Goal: Information Seeking & Learning: Check status

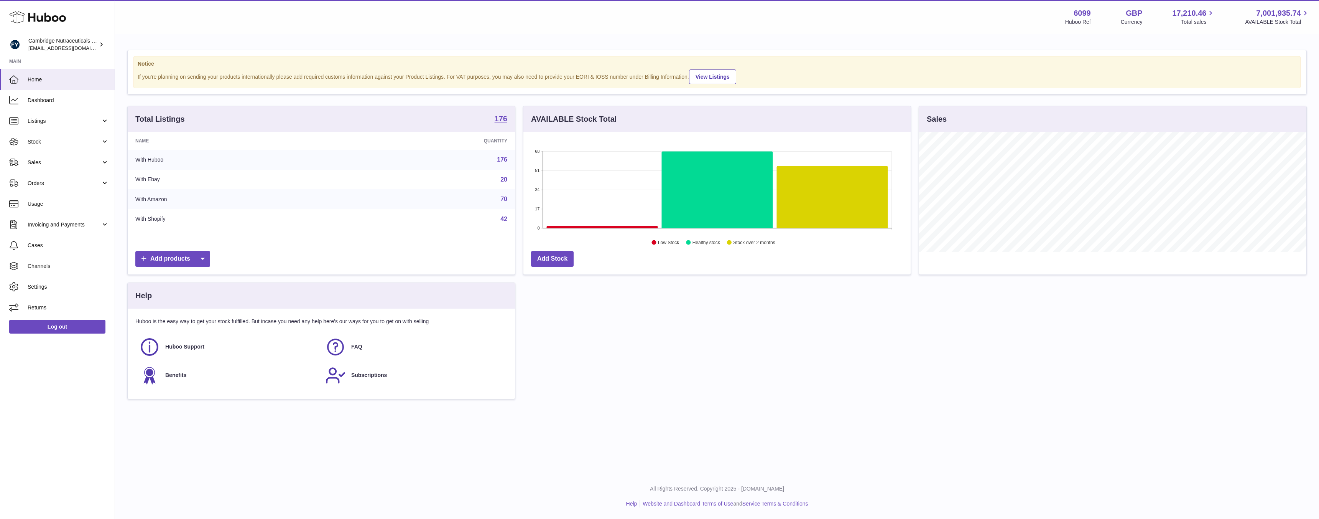
scroll to position [120, 387]
click at [40, 155] on link "Sales" at bounding box center [57, 162] width 115 height 21
click at [39, 186] on link "Sales" at bounding box center [57, 182] width 115 height 19
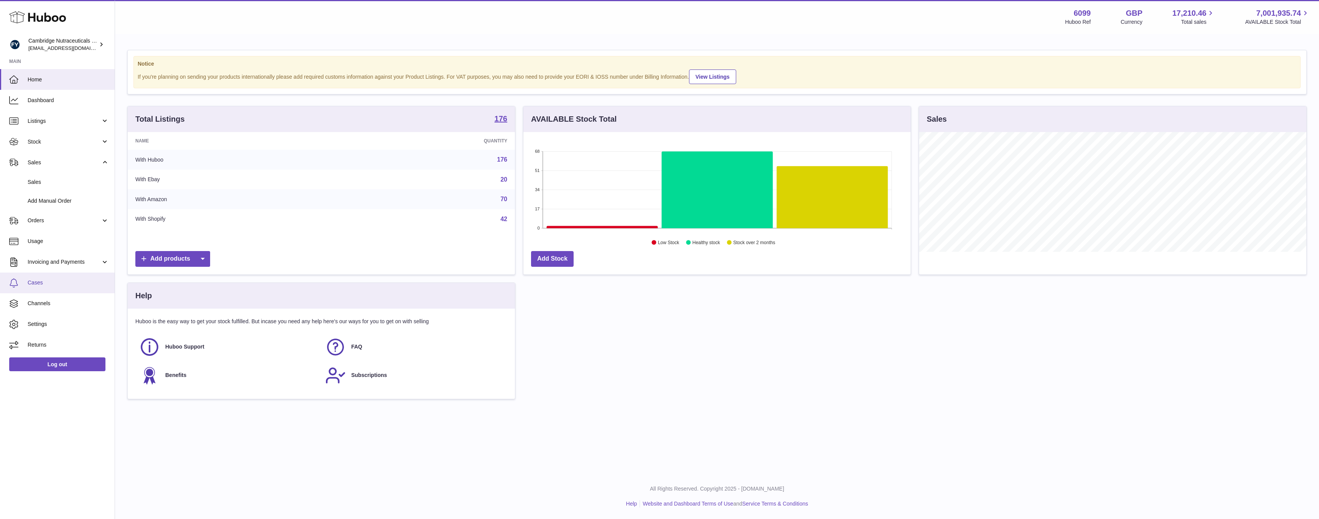
click at [35, 279] on span "Cases" at bounding box center [68, 282] width 81 height 7
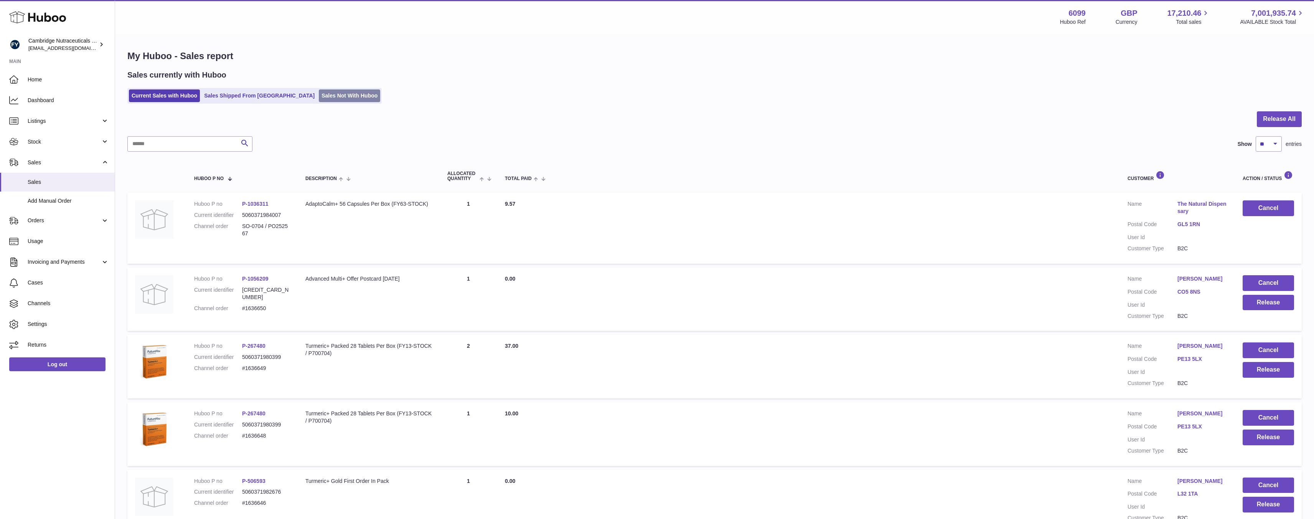
click at [322, 95] on link "Sales Not With Huboo" at bounding box center [349, 95] width 61 height 13
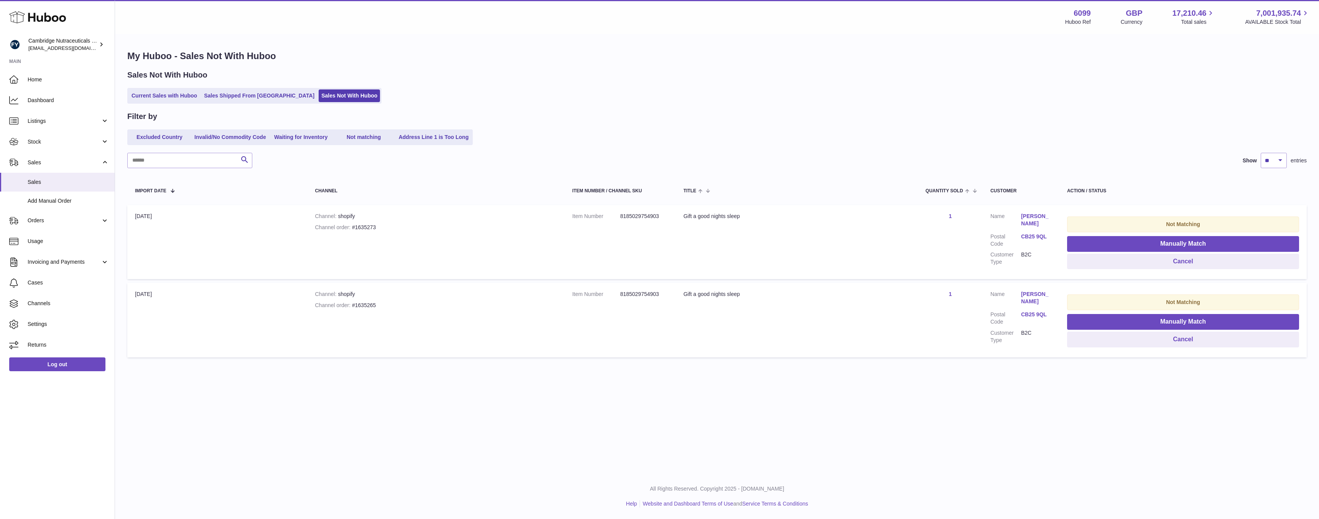
click at [366, 225] on div "Channel order #1635273" at bounding box center [436, 227] width 242 height 7
copy div "1635273"
click at [669, 263] on td "Item Number 8185029754903" at bounding box center [620, 242] width 111 height 74
click at [352, 298] on td "Channel shopify Channel order #1635265" at bounding box center [435, 320] width 257 height 74
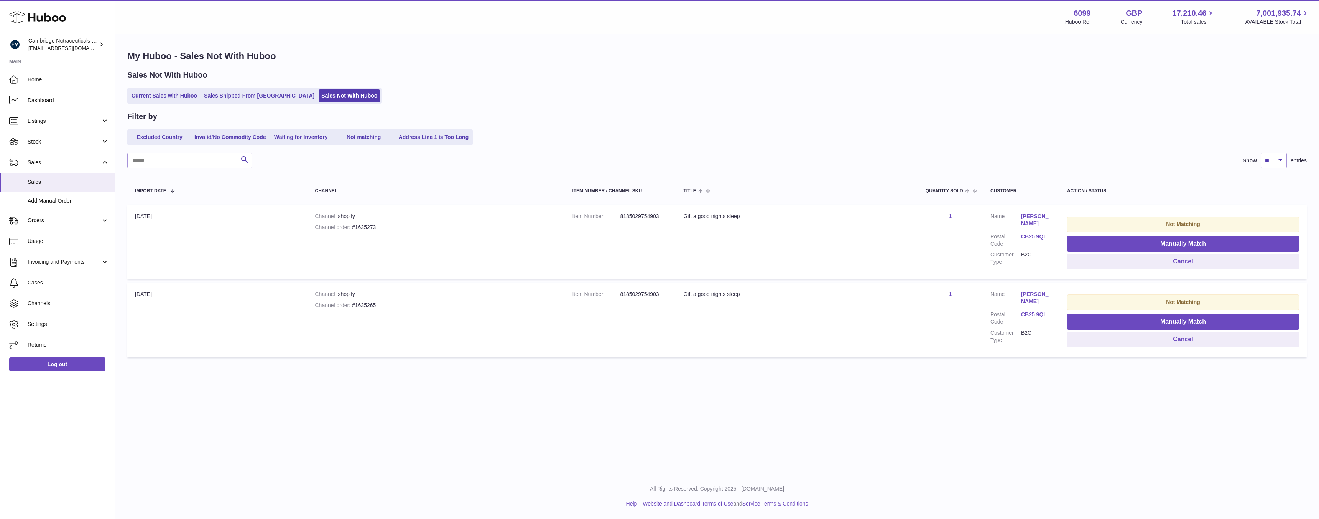
click at [144, 218] on td "Import date 26th Sep" at bounding box center [217, 242] width 180 height 74
click at [344, 214] on div "Channel shopify" at bounding box center [436, 215] width 242 height 7
click at [359, 225] on div "Channel order #1635273" at bounding box center [436, 227] width 242 height 7
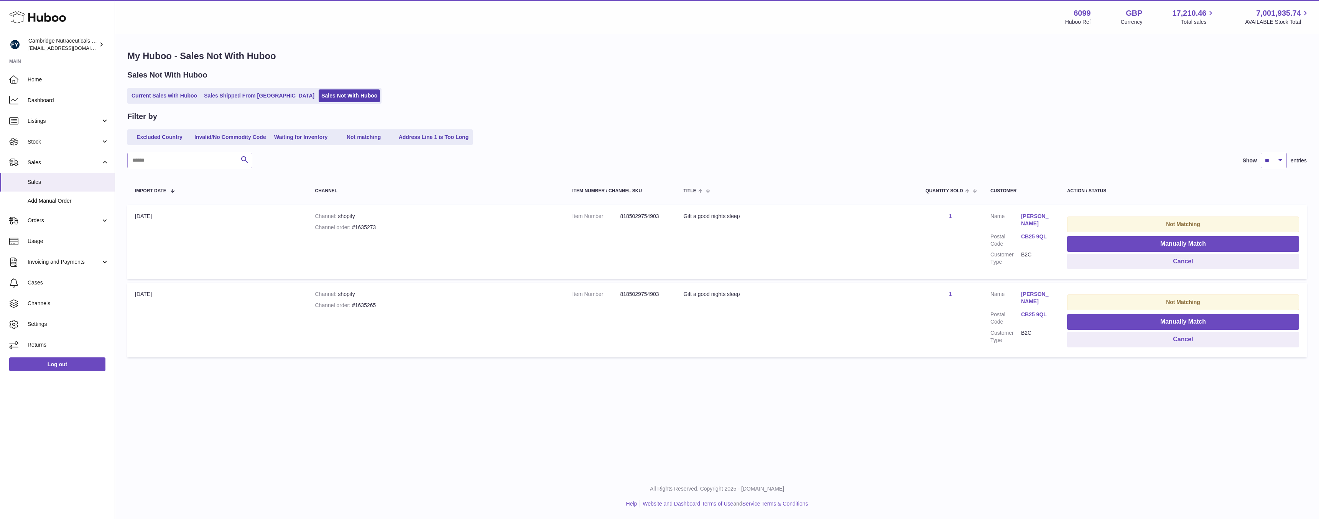
click at [350, 228] on strong "Channel order" at bounding box center [333, 227] width 37 height 6
drag, startPoint x: 353, startPoint y: 228, endPoint x: 387, endPoint y: 229, distance: 33.4
click at [387, 229] on div "Channel order #1635273" at bounding box center [436, 227] width 242 height 7
copy div "#1635273"
click at [323, 227] on strong "Channel order" at bounding box center [333, 227] width 37 height 6
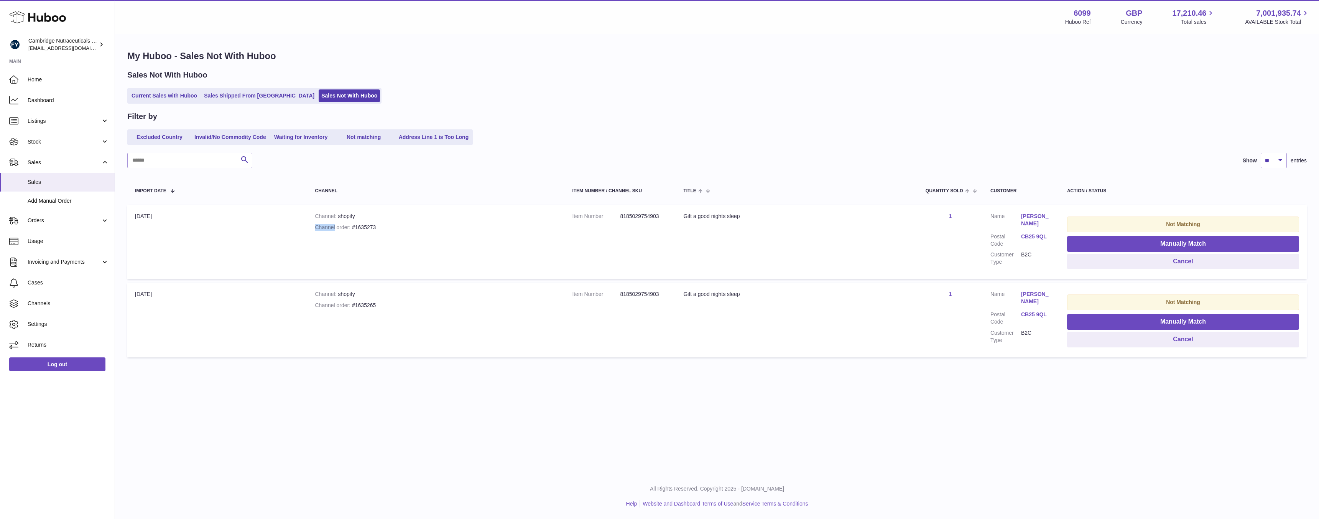
click at [323, 227] on strong "Channel order" at bounding box center [333, 227] width 37 height 6
copy tr "Channel order #1635273"
click at [1022, 195] on th "Customer" at bounding box center [1021, 190] width 77 height 21
click at [349, 227] on strong "Channel order" at bounding box center [333, 227] width 37 height 6
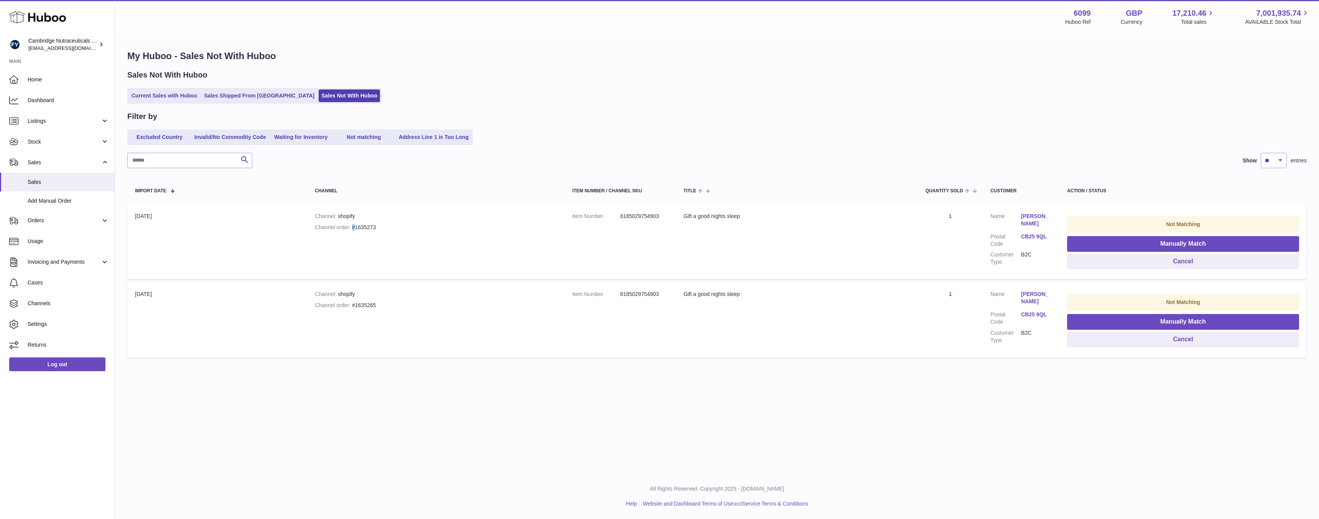
click at [349, 227] on strong "Channel order" at bounding box center [333, 227] width 37 height 6
copy tr "Channel order #1635273"
click at [317, 303] on strong "Channel order" at bounding box center [333, 305] width 37 height 6
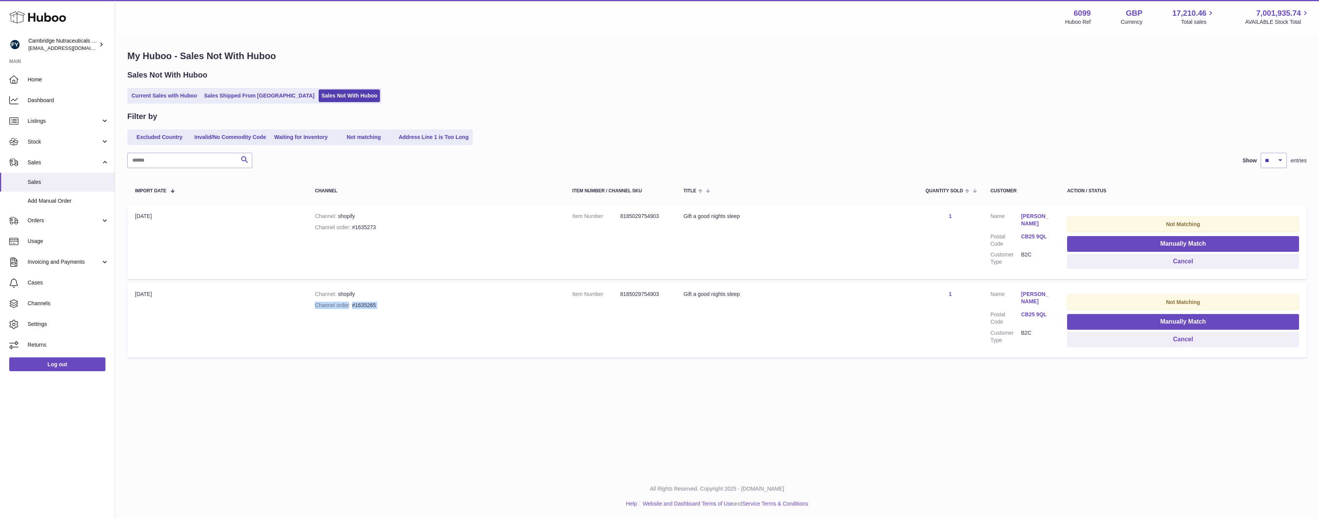
click at [317, 303] on strong "Channel order" at bounding box center [333, 305] width 37 height 6
copy tr "Channel order #1635265"
click at [554, 56] on h1 "My Huboo - Sales Not With Huboo" at bounding box center [717, 56] width 1180 height 12
